Goal: Task Accomplishment & Management: Manage account settings

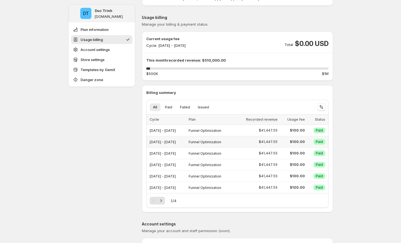
scroll to position [36, 0]
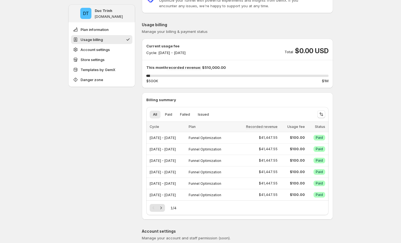
click at [248, 63] on div "Current usage fee Cycle: [DATE] - [DATE] Total $0.00 USD This month recorded re…" at bounding box center [237, 63] width 182 height 40
click at [209, 65] on p "This month recorded revenue: $510,000.00" at bounding box center [237, 68] width 182 height 6
click at [303, 54] on span "$0.00 USD" at bounding box center [311, 50] width 33 height 9
click at [310, 47] on span "$0.00 USD" at bounding box center [311, 50] width 33 height 9
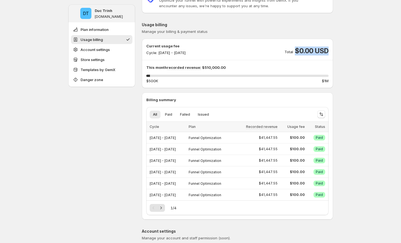
click at [310, 47] on span "$0.00 USD" at bounding box center [311, 50] width 33 height 9
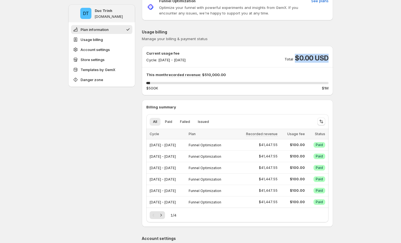
scroll to position [22, 0]
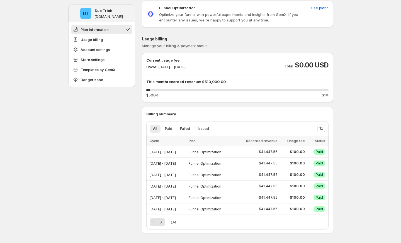
click at [324, 82] on p "This month recorded revenue: $510,000.00" at bounding box center [237, 82] width 182 height 6
click at [314, 65] on span "$0.00 USD" at bounding box center [311, 65] width 33 height 9
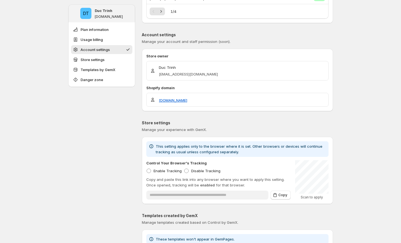
scroll to position [168, 0]
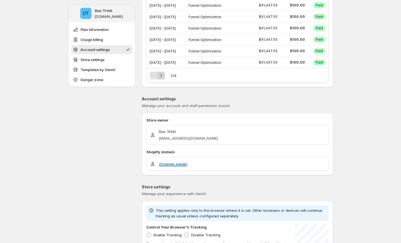
click at [159, 73] on button "Next" at bounding box center [161, 76] width 8 height 8
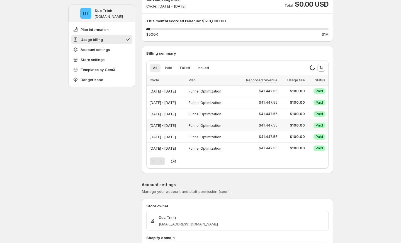
scroll to position [54, 0]
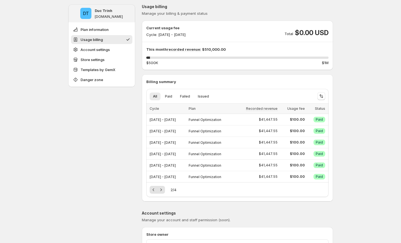
click at [302, 31] on span "$0.00 USD" at bounding box center [311, 32] width 33 height 9
click at [286, 77] on div "Billing summary All Paid Failed Issued More views All Paid Failed Issued More v…" at bounding box center [237, 137] width 191 height 127
click at [166, 35] on p "Cycle: [DATE] - [DATE]" at bounding box center [165, 35] width 39 height 6
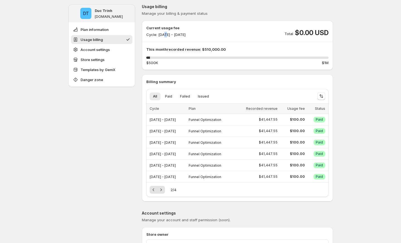
click at [166, 35] on p "Cycle: [DATE] - [DATE]" at bounding box center [165, 35] width 39 height 6
click at [167, 35] on p "Cycle: [DATE] - [DATE]" at bounding box center [165, 35] width 39 height 6
click at [210, 36] on div "Current usage fee Cycle: [DATE] - [DATE] Total $0.00 USD" at bounding box center [237, 31] width 182 height 12
click at [170, 36] on p "Cycle: [DATE] - [DATE]" at bounding box center [165, 35] width 39 height 6
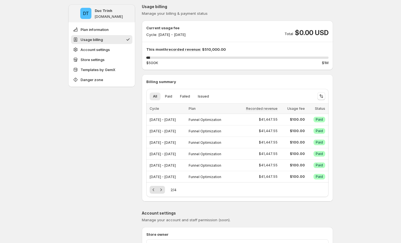
click at [308, 35] on span "$0.00 USD" at bounding box center [311, 32] width 33 height 9
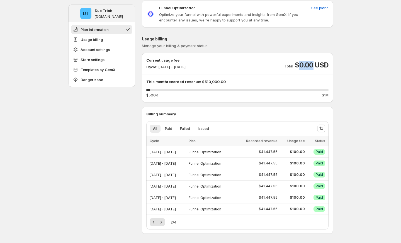
scroll to position [0, 0]
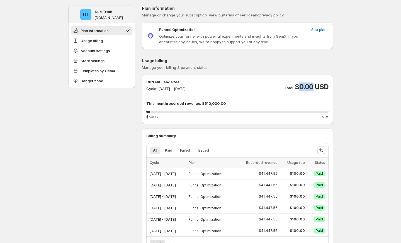
click at [313, 89] on span "$0.00 USD" at bounding box center [311, 86] width 33 height 9
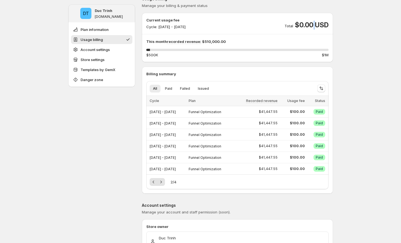
scroll to position [4, 0]
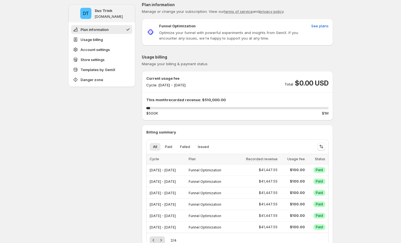
click at [185, 87] on p "Cycle: [DATE] - [DATE]" at bounding box center [165, 85] width 39 height 6
click at [311, 84] on span "$0.00 USD" at bounding box center [311, 83] width 33 height 9
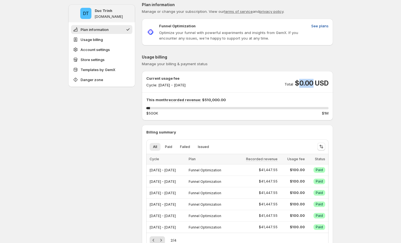
click at [326, 28] on span "See plans" at bounding box center [319, 26] width 17 height 6
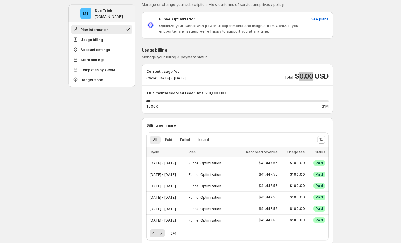
scroll to position [0, 0]
